Goal: Information Seeking & Learning: Learn about a topic

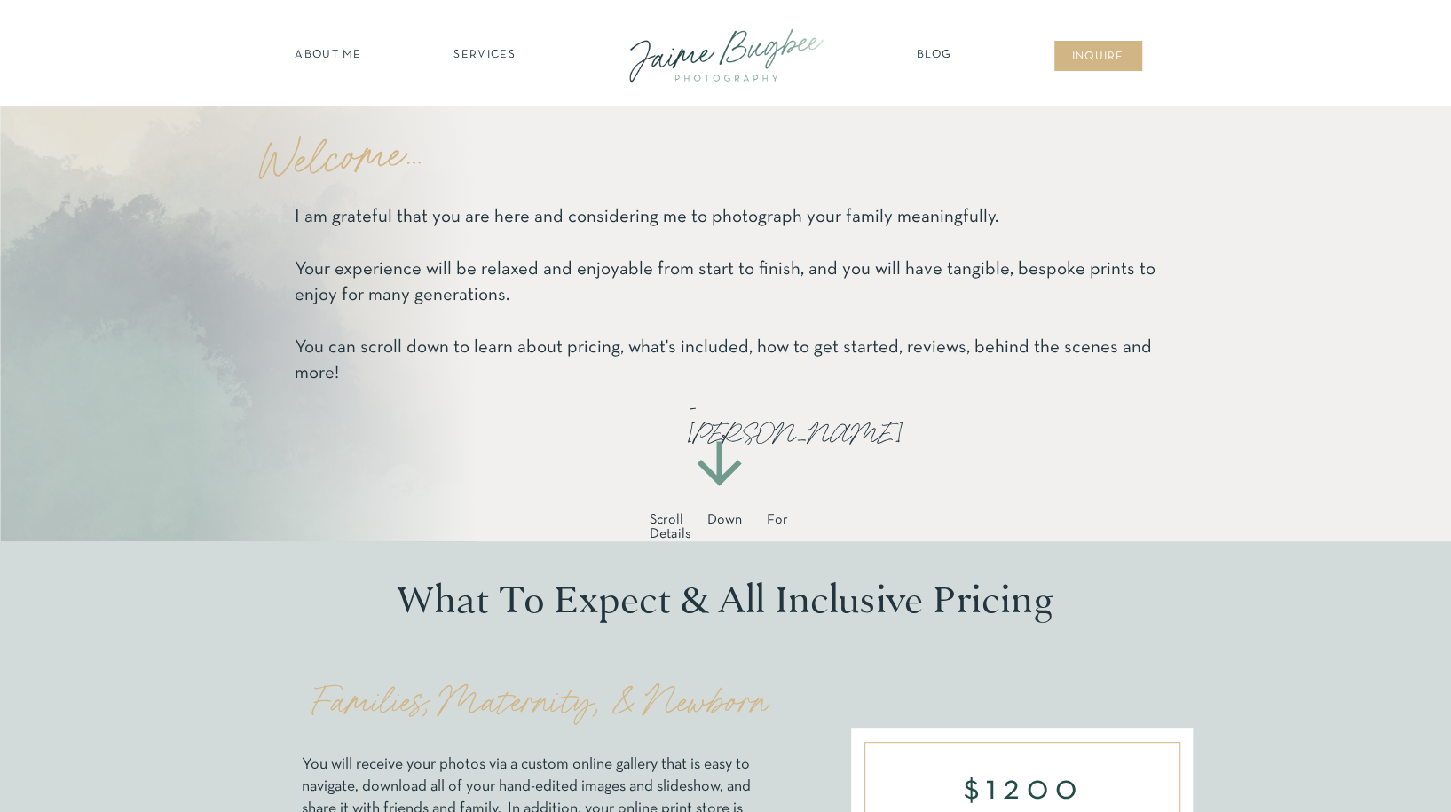
click at [476, 60] on nav "SERVICES" at bounding box center [485, 56] width 100 height 18
click at [471, 102] on nav "maternity" at bounding box center [485, 102] width 116 height 12
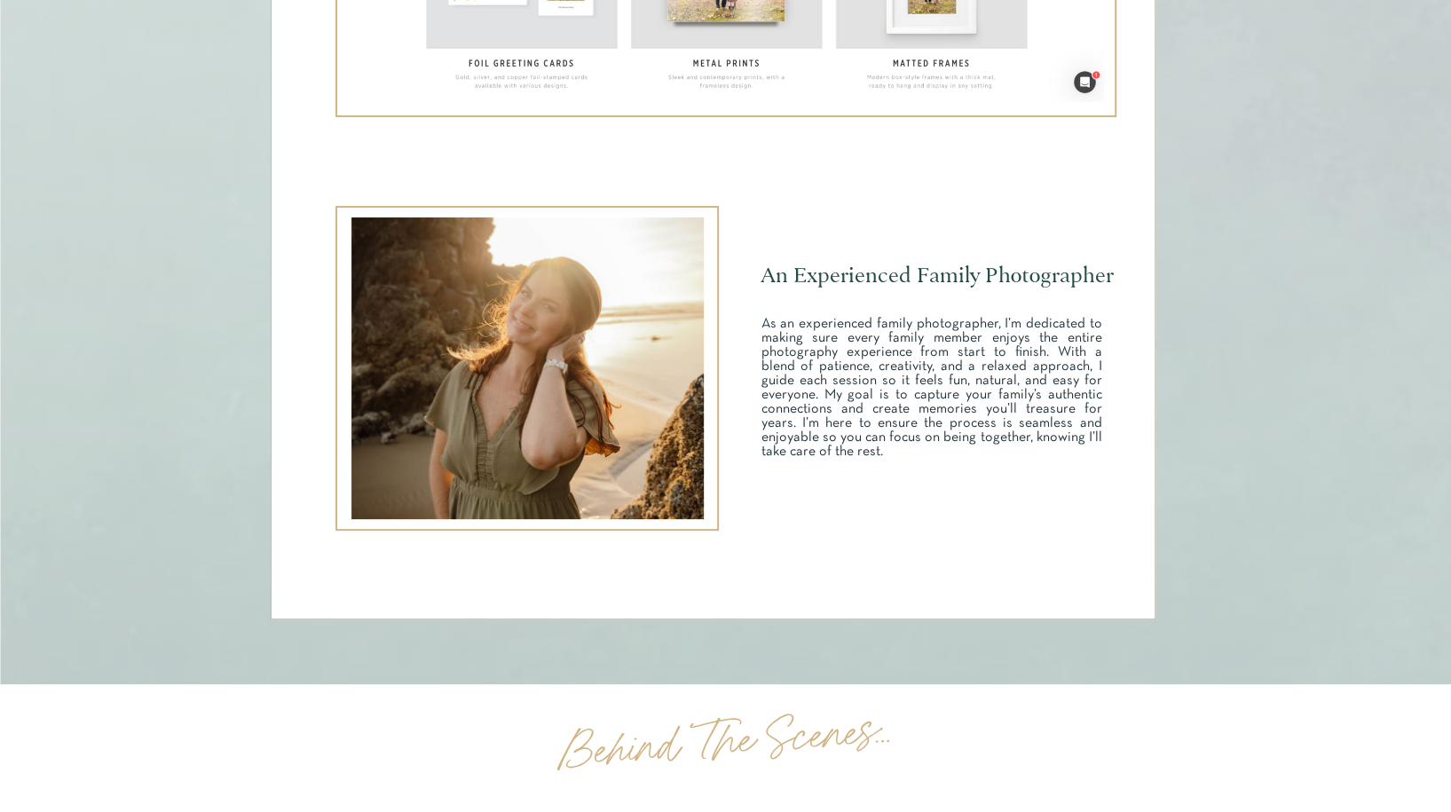
scroll to position [4994, 0]
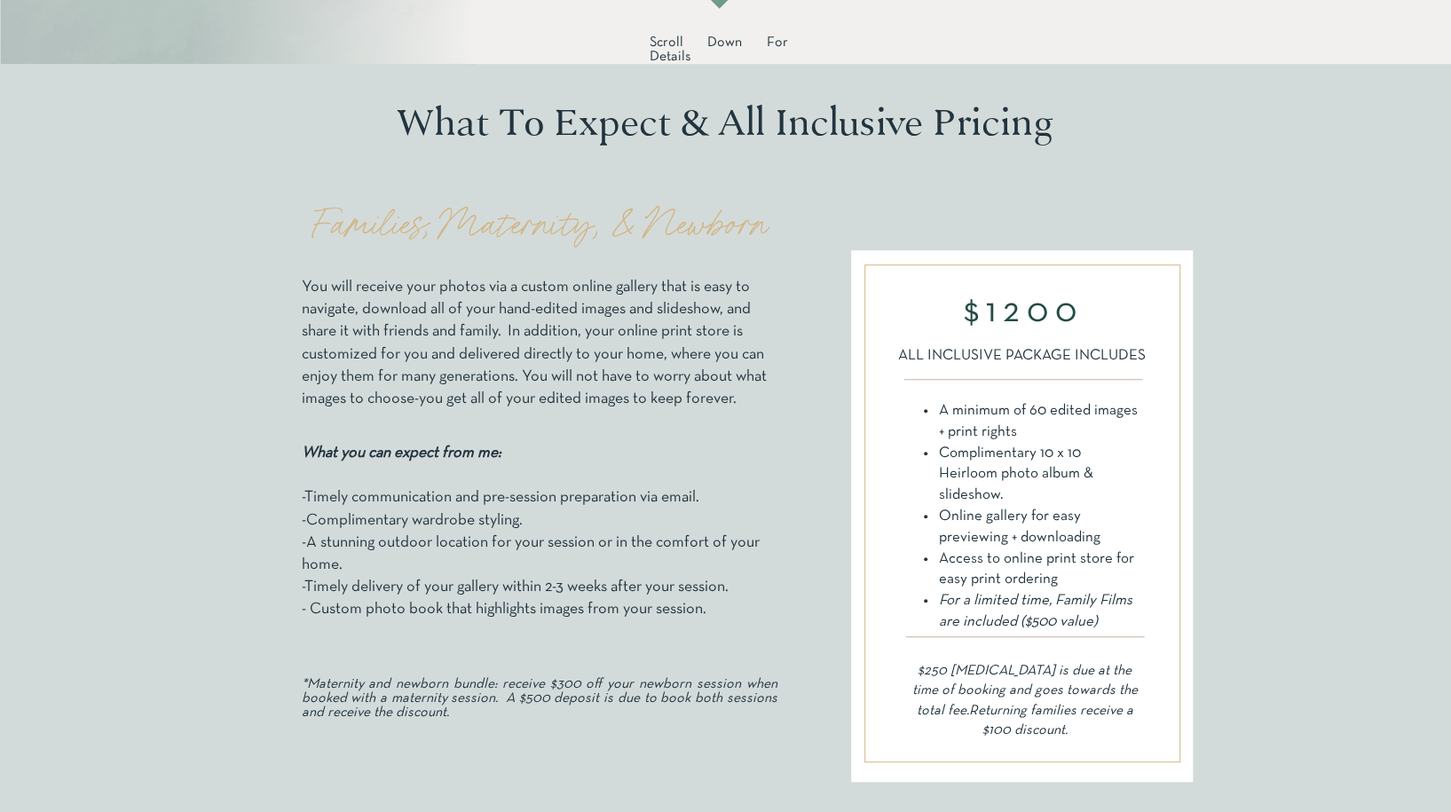
scroll to position [477, 0]
